Goal: Find specific page/section: Find specific page/section

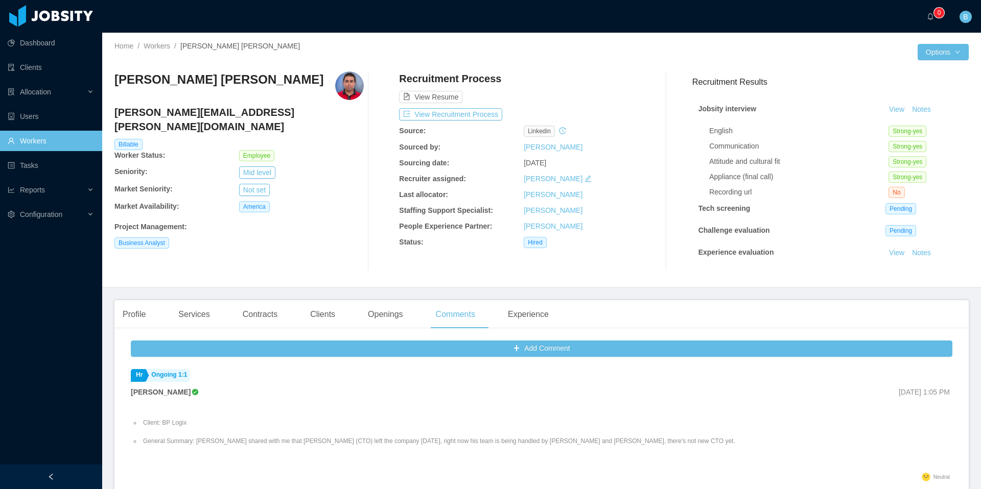
click at [63, 141] on link "Workers" at bounding box center [51, 141] width 86 height 20
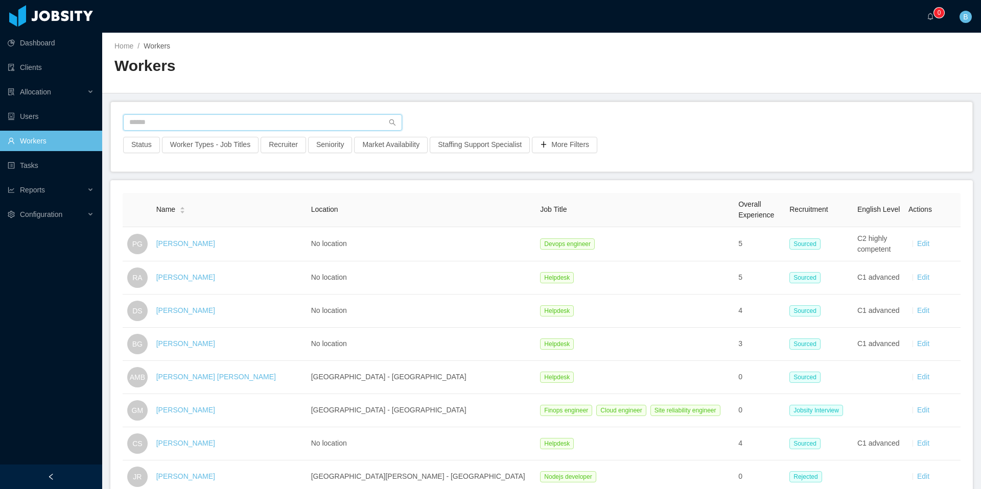
click at [206, 122] on input "text" at bounding box center [262, 122] width 279 height 16
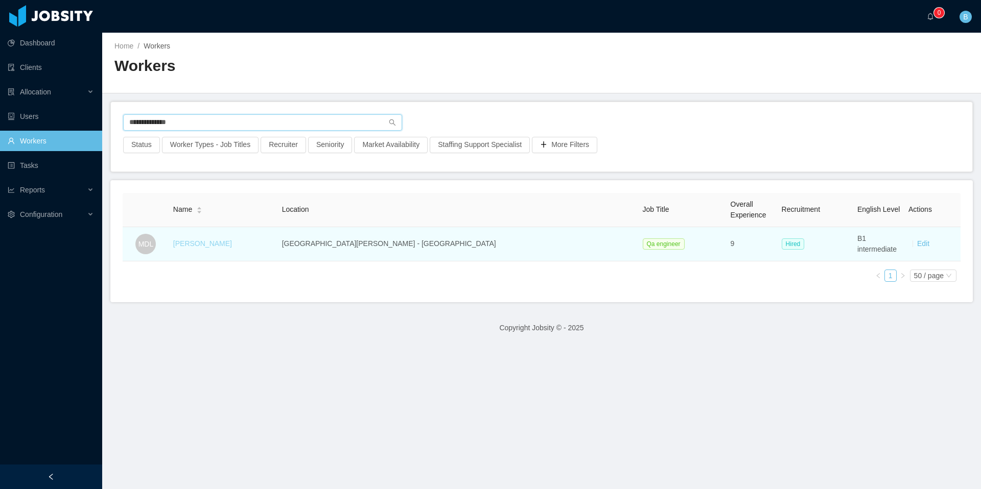
type input "**********"
click at [220, 241] on link "[PERSON_NAME]" at bounding box center [202, 244] width 59 height 8
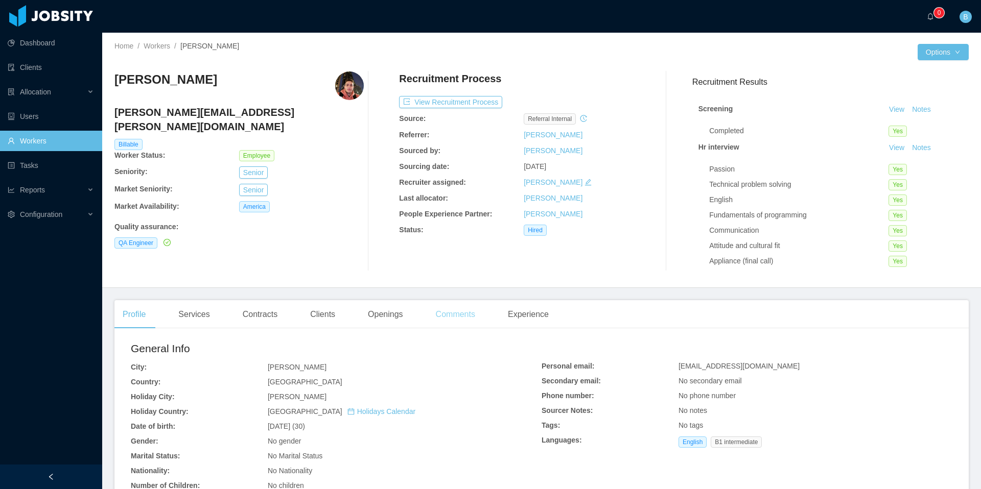
click at [471, 315] on div "Comments" at bounding box center [456, 314] width 56 height 29
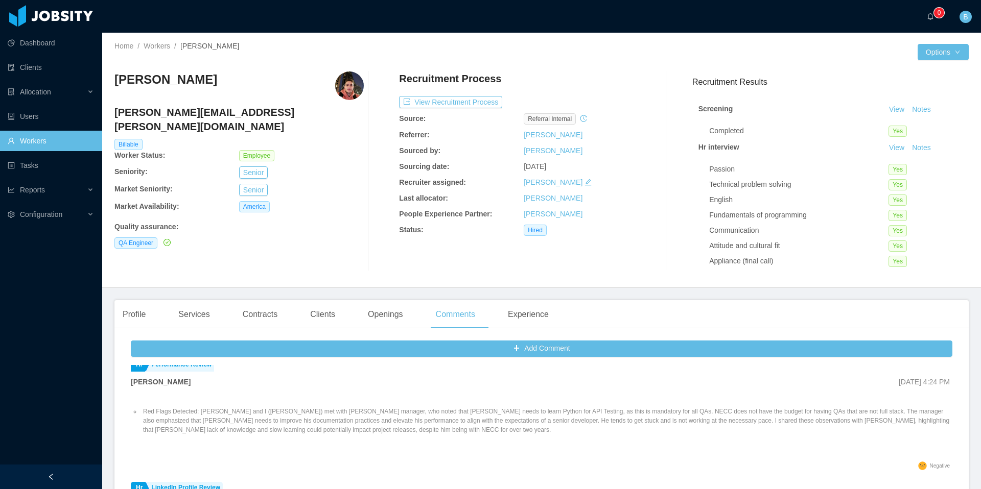
scroll to position [952, 0]
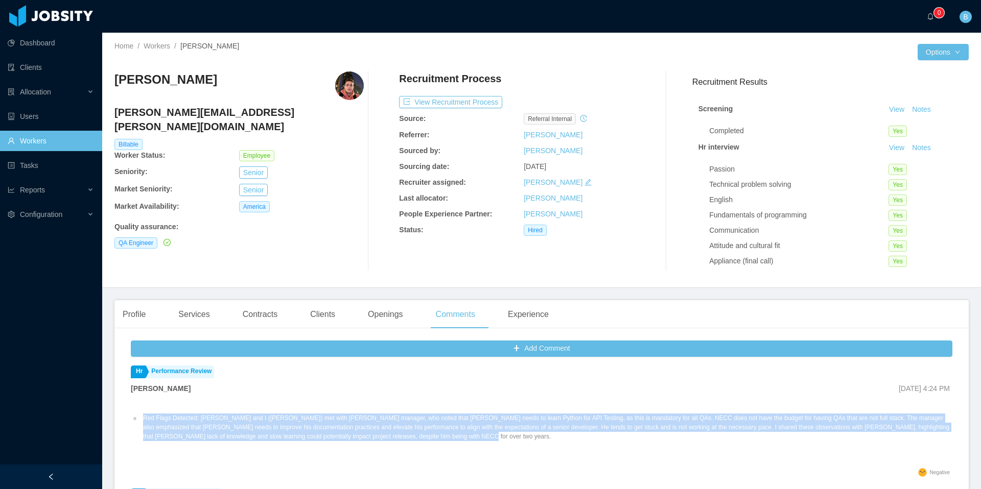
drag, startPoint x: 596, startPoint y: 433, endPoint x: 140, endPoint y: 416, distance: 456.1
click at [140, 416] on ul "Red Flags Detected: [PERSON_NAME] and I ([PERSON_NAME]) met with [PERSON_NAME] …" at bounding box center [542, 428] width 822 height 46
copy li "Red Flags Detected: [PERSON_NAME] and I ([PERSON_NAME]) met with [PERSON_NAME] …"
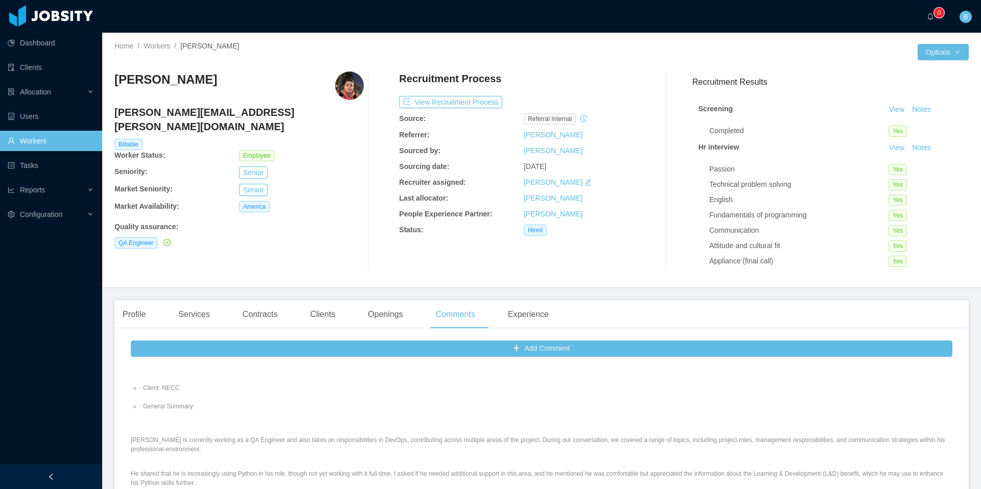
scroll to position [0, 0]
